Goal: Task Accomplishment & Management: Manage account settings

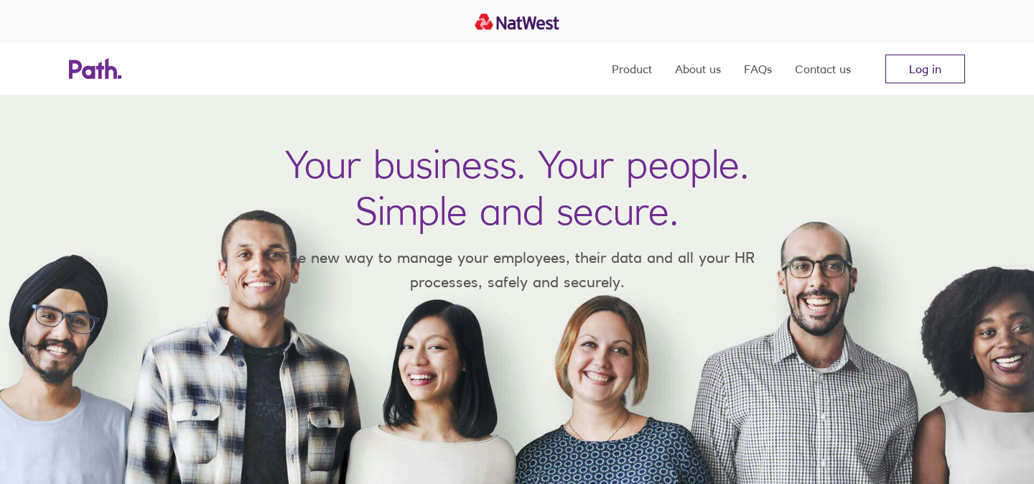
click at [905, 80] on link "Log in" at bounding box center [925, 69] width 80 height 29
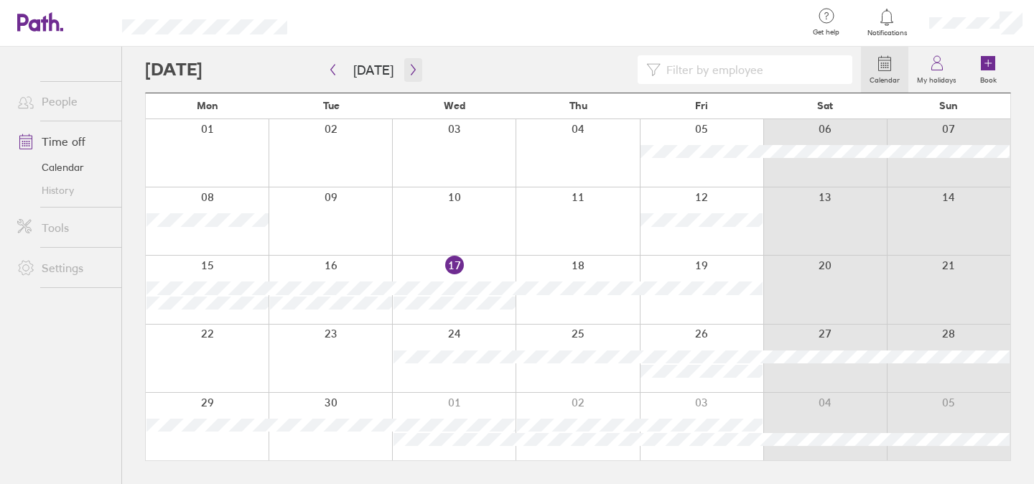
click at [414, 80] on button "button" at bounding box center [413, 70] width 18 height 24
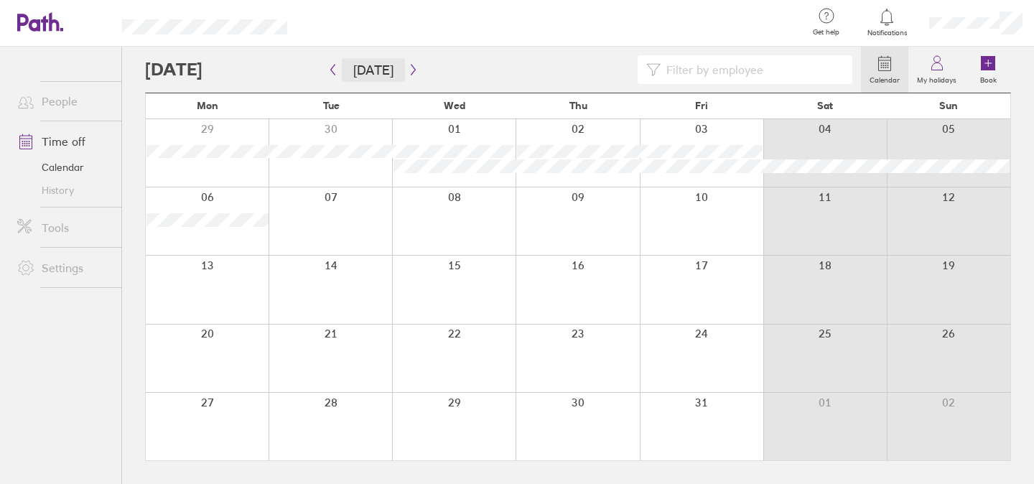
click at [343, 78] on button "[DATE]" at bounding box center [373, 70] width 63 height 24
